Goal: Navigation & Orientation: Understand site structure

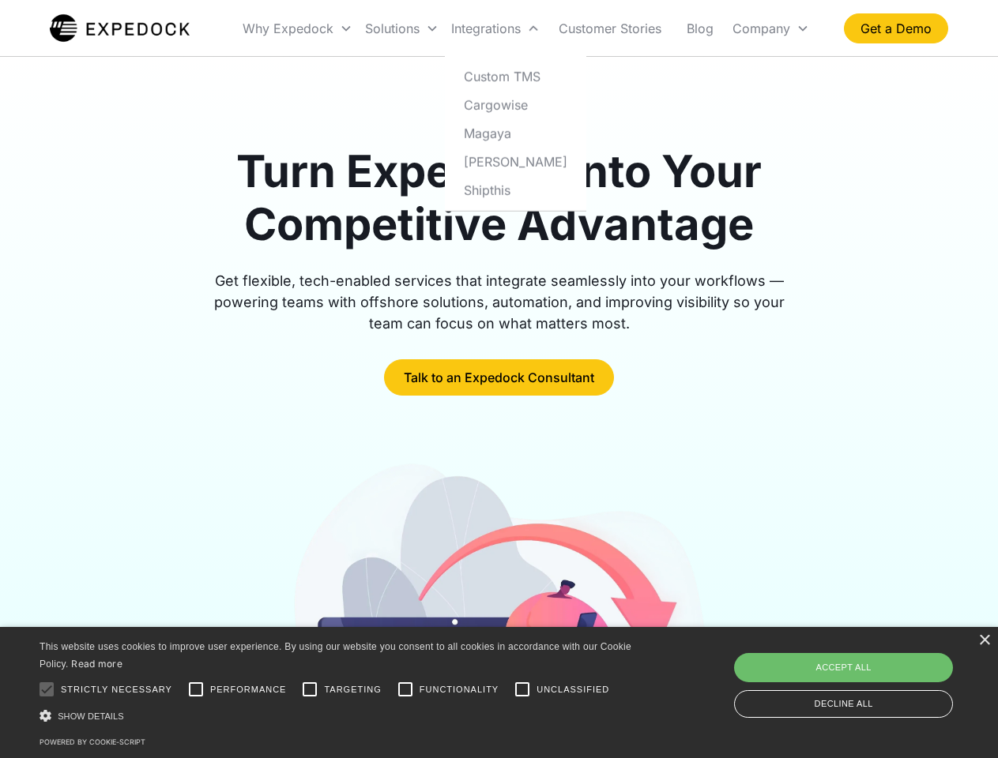
click at [526, 28] on div "Integrations" at bounding box center [495, 29] width 101 height 54
click at [298, 28] on div "Why Expedock" at bounding box center [288, 29] width 91 height 16
click at [401, 28] on div "Solutions" at bounding box center [392, 29] width 55 height 16
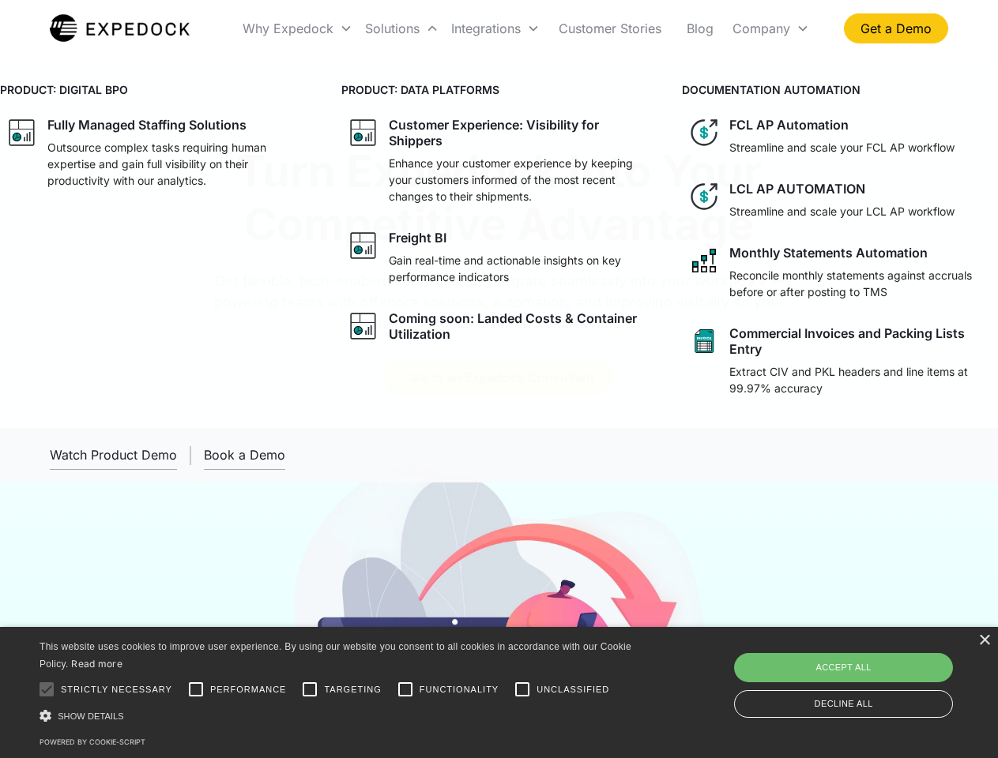
click at [495, 28] on div "Integrations" at bounding box center [486, 29] width 70 height 16
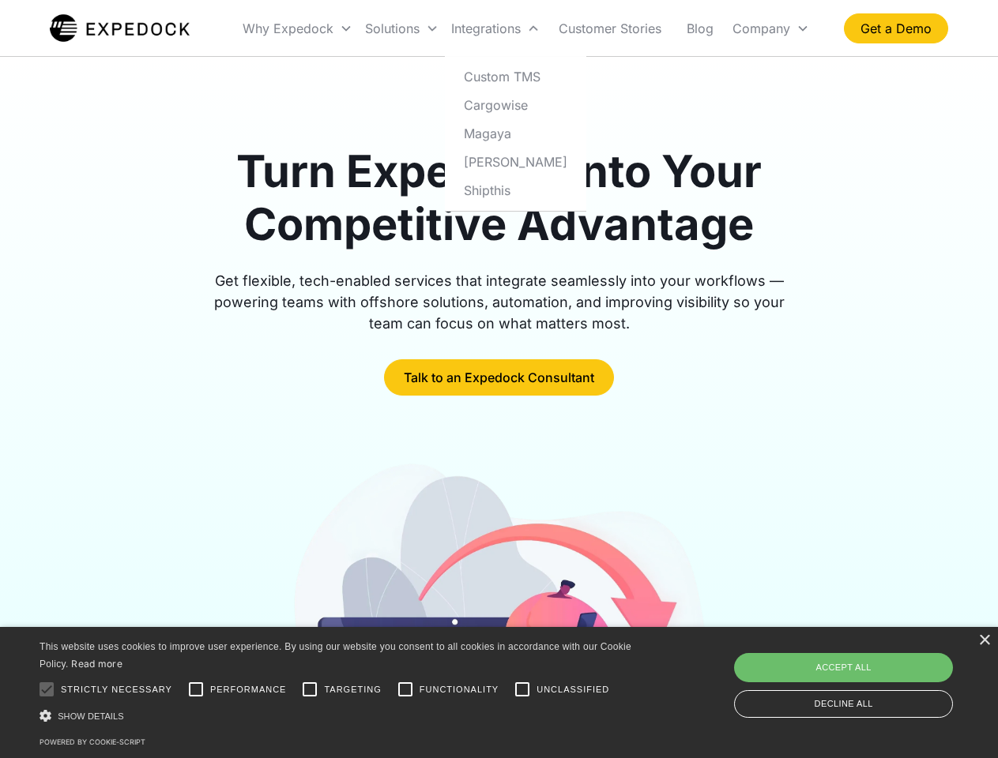
click at [770, 28] on div "Company" at bounding box center [761, 29] width 58 height 16
click at [47, 690] on div at bounding box center [47, 690] width 32 height 32
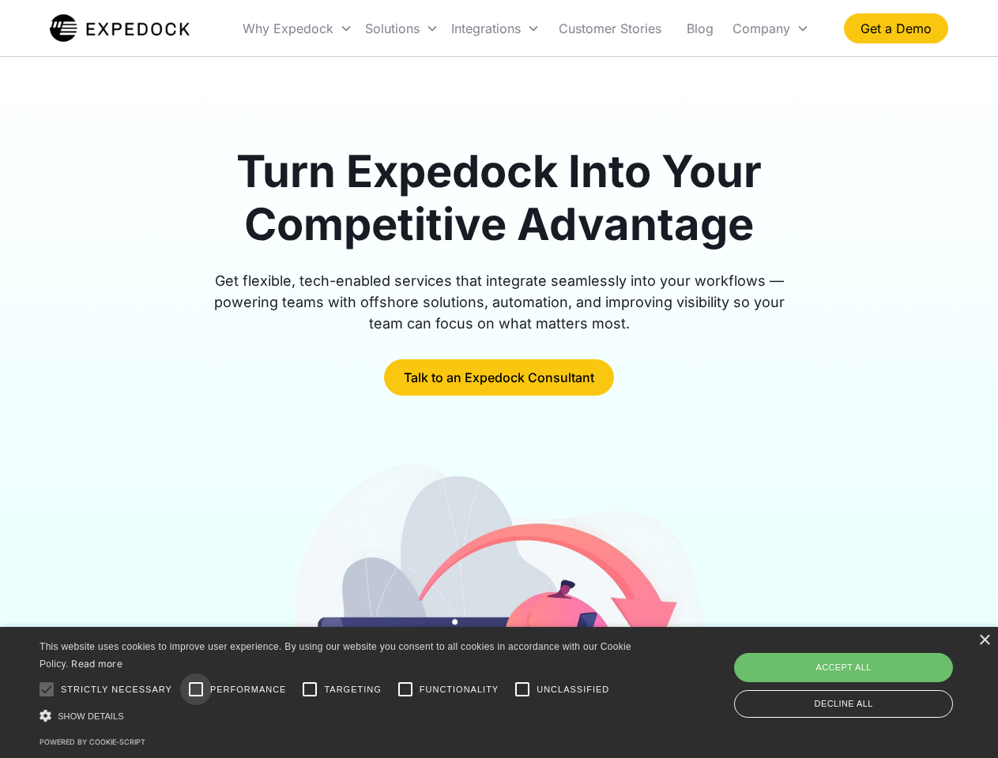
click at [196, 690] on input "Performance" at bounding box center [196, 690] width 32 height 32
checkbox input "true"
click at [310, 690] on input "Targeting" at bounding box center [310, 690] width 32 height 32
checkbox input "true"
click at [405, 690] on input "Functionality" at bounding box center [405, 690] width 32 height 32
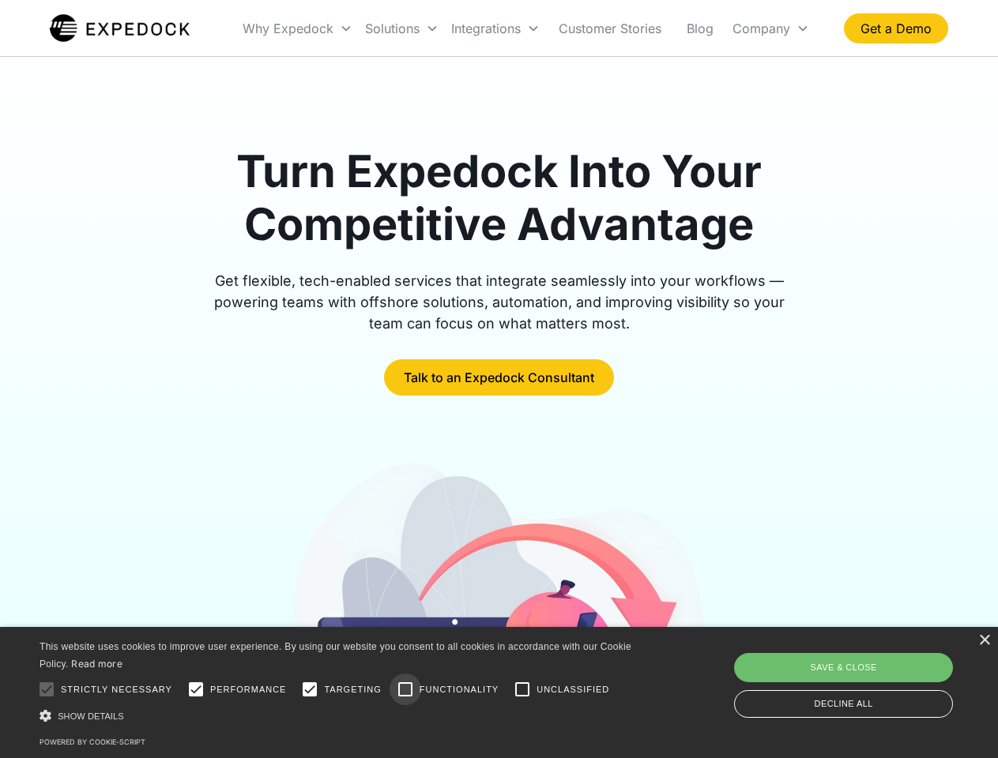
checkbox input "true"
click at [522, 690] on input "Unclassified" at bounding box center [522, 690] width 32 height 32
checkbox input "true"
